Goal: Task Accomplishment & Management: Complete application form

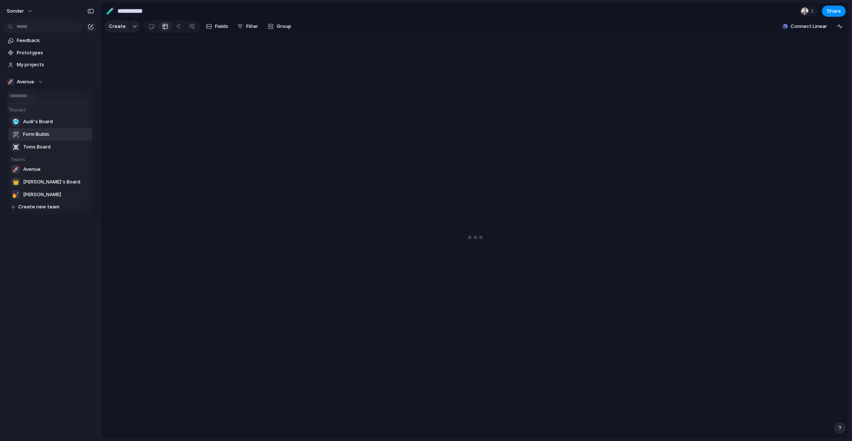
click at [38, 133] on span "Form Builds" at bounding box center [36, 134] width 26 height 7
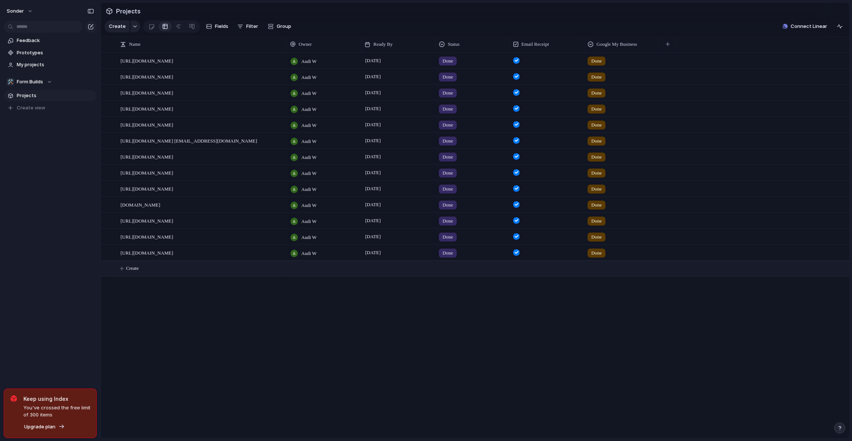
click at [148, 272] on button "Create" at bounding box center [484, 268] width 753 height 15
paste textarea "**********"
type textarea "**********"
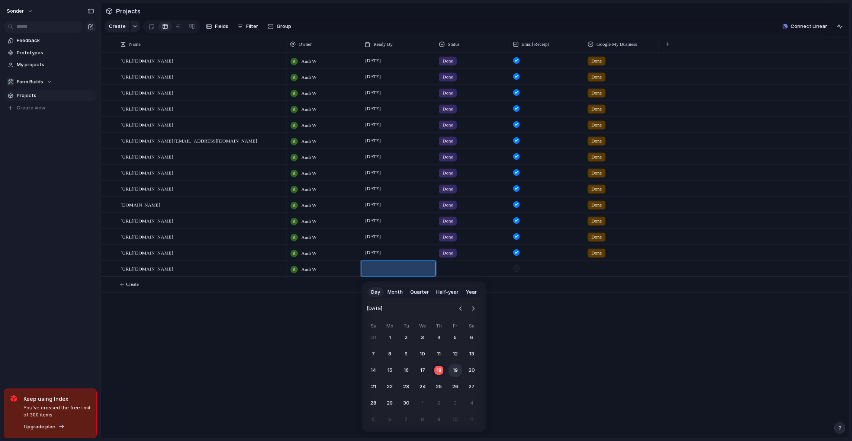
click at [457, 371] on button "19" at bounding box center [454, 369] width 13 height 13
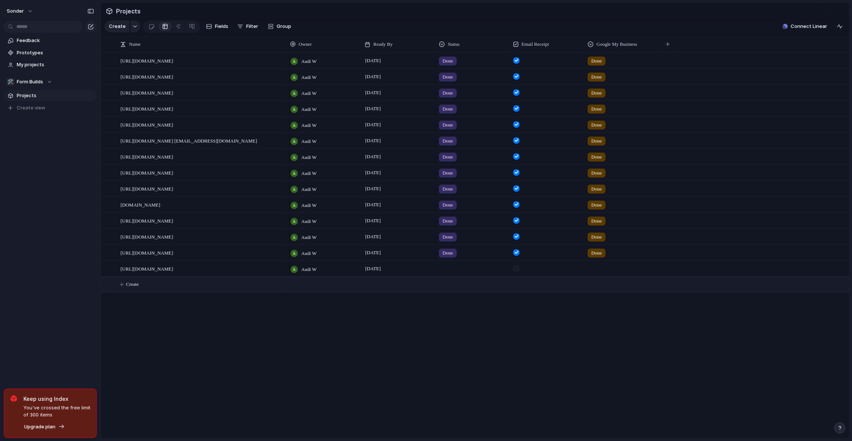
click at [452, 273] on div at bounding box center [473, 267] width 74 height 12
click at [451, 315] on span "Done" at bounding box center [450, 317] width 12 height 7
click at [518, 271] on div at bounding box center [516, 268] width 6 height 6
click at [599, 273] on div at bounding box center [622, 267] width 74 height 12
click at [379, 173] on span "[DATE]" at bounding box center [372, 172] width 19 height 9
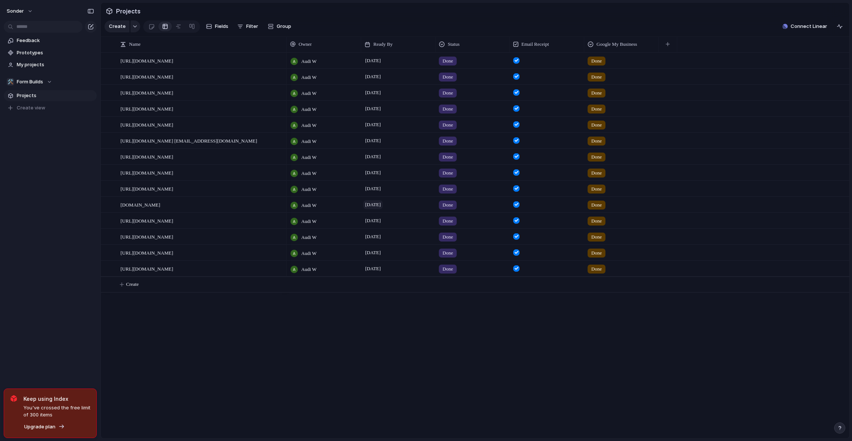
click at [375, 209] on span "[DATE]" at bounding box center [372, 204] width 19 height 9
click at [377, 78] on span "[DATE]" at bounding box center [372, 76] width 19 height 9
